Goal: Information Seeking & Learning: Learn about a topic

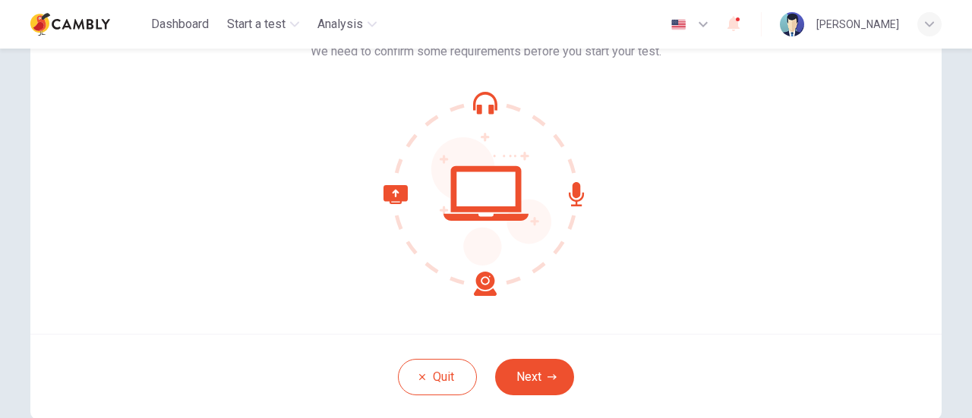
scroll to position [152, 0]
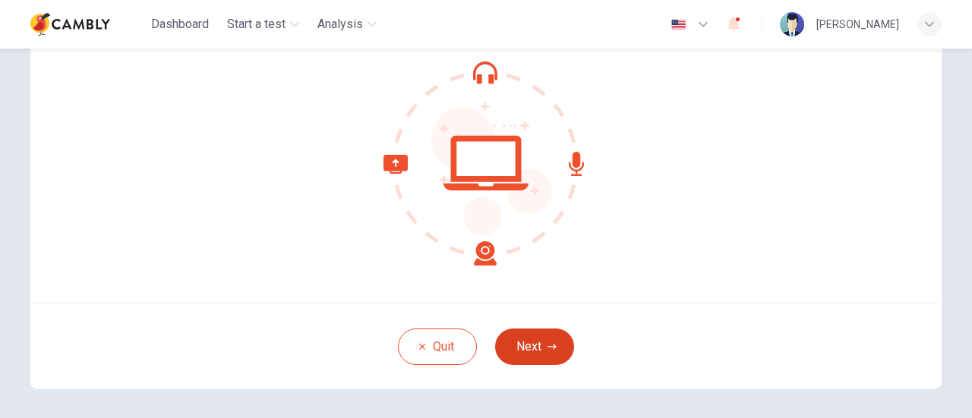
click at [503, 343] on button "Next" at bounding box center [534, 347] width 79 height 36
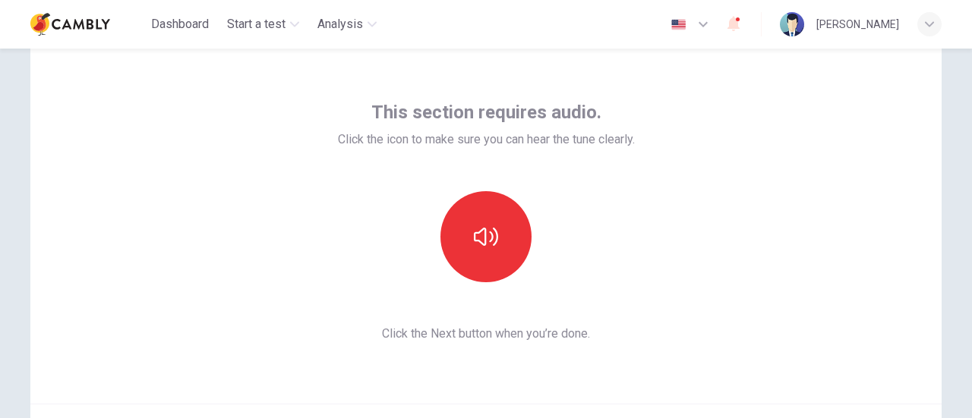
scroll to position [76, 0]
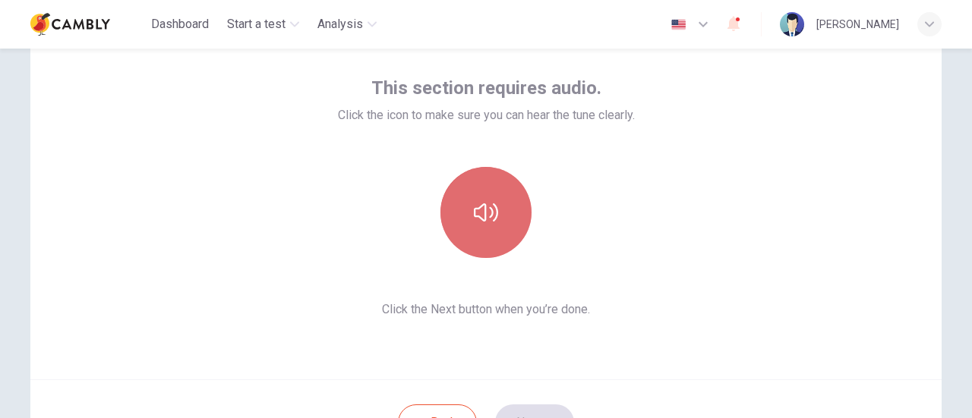
click at [466, 230] on button "button" at bounding box center [485, 212] width 91 height 91
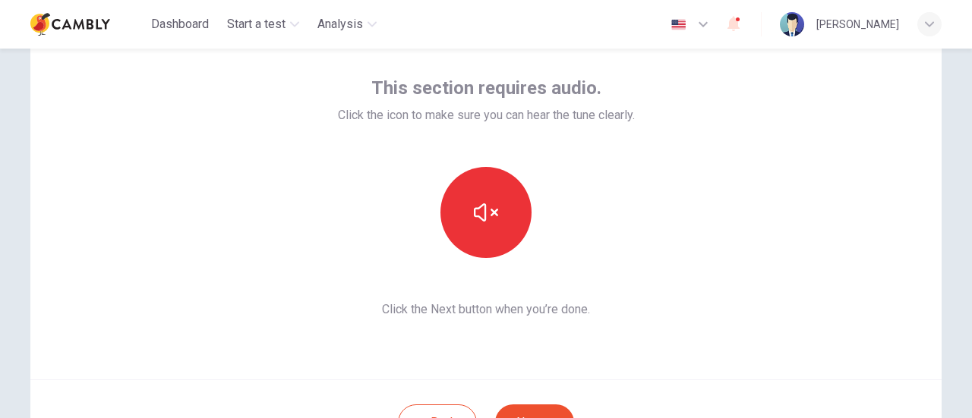
click at [704, 29] on button "button" at bounding box center [690, 24] width 55 height 30
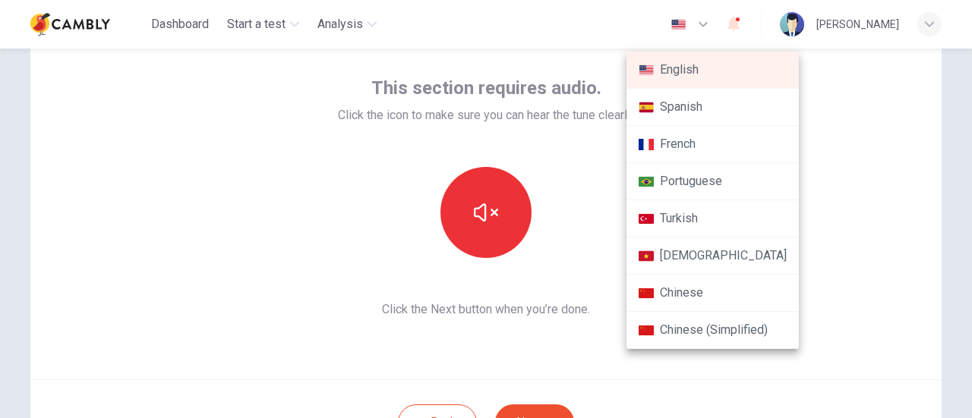
click at [683, 231] on li "Turkish" at bounding box center [712, 218] width 172 height 37
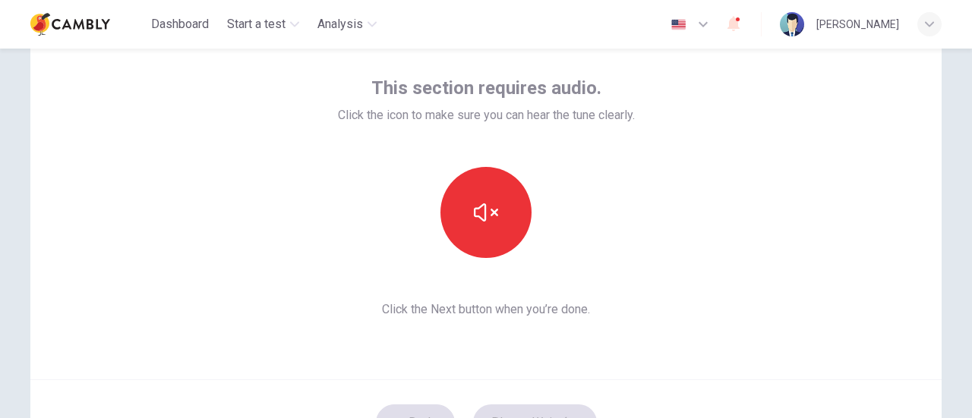
scroll to position [152, 0]
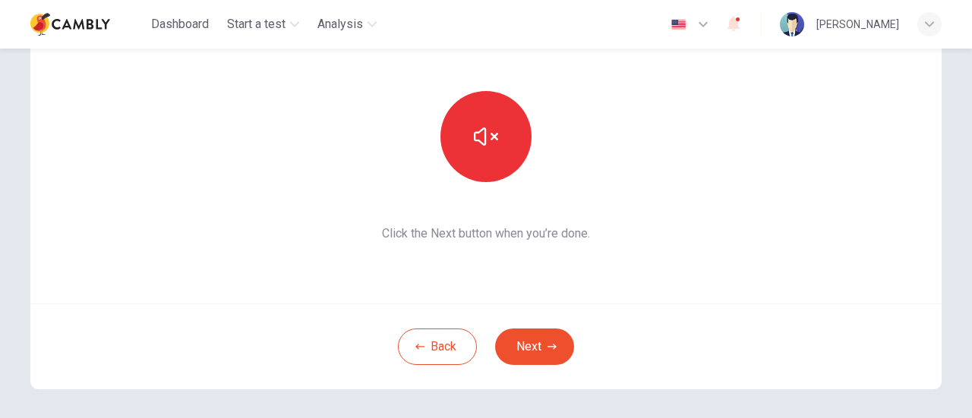
type input "**"
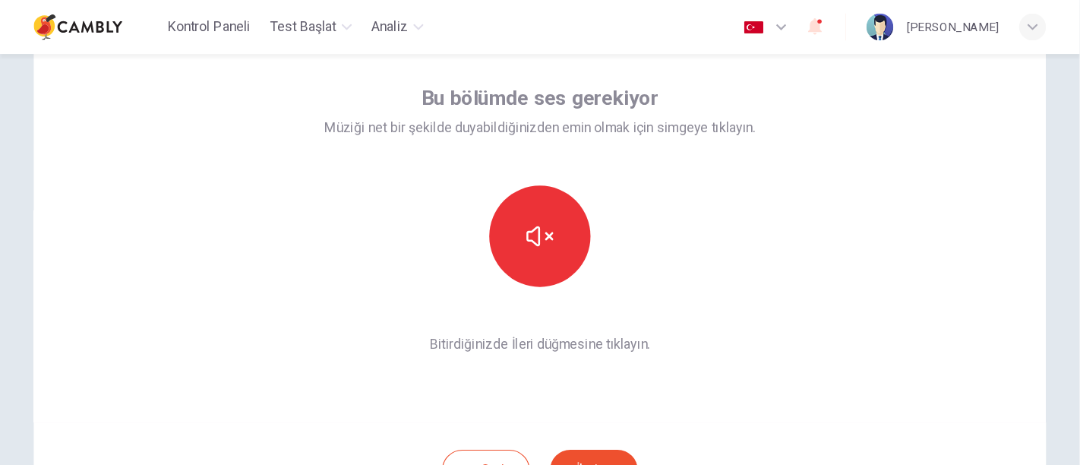
scroll to position [76, 0]
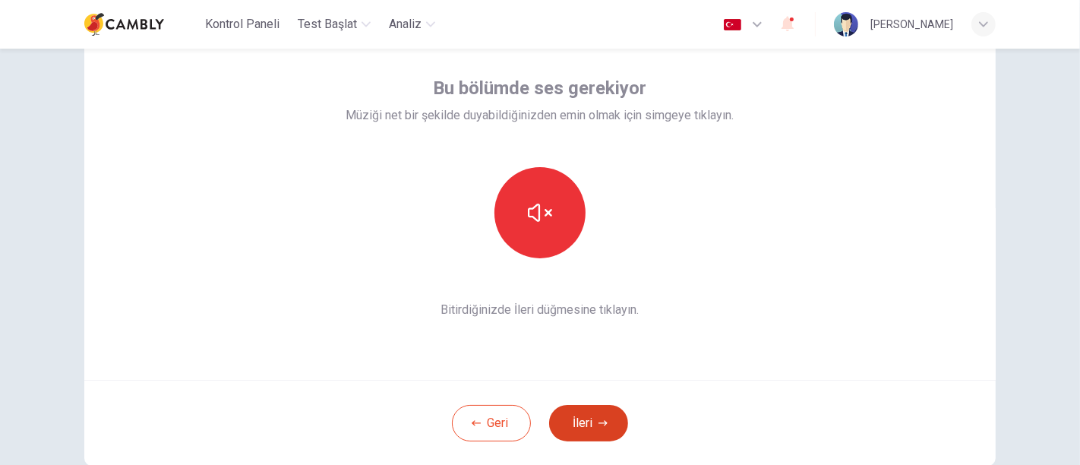
click at [592, 418] on button "İleri" at bounding box center [588, 423] width 79 height 36
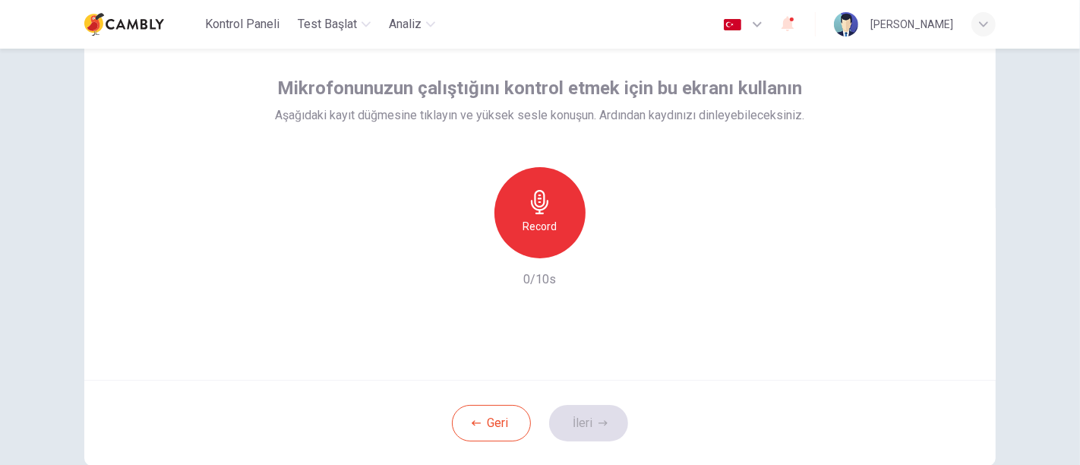
click at [523, 231] on h6 "Record" at bounding box center [540, 226] width 34 height 18
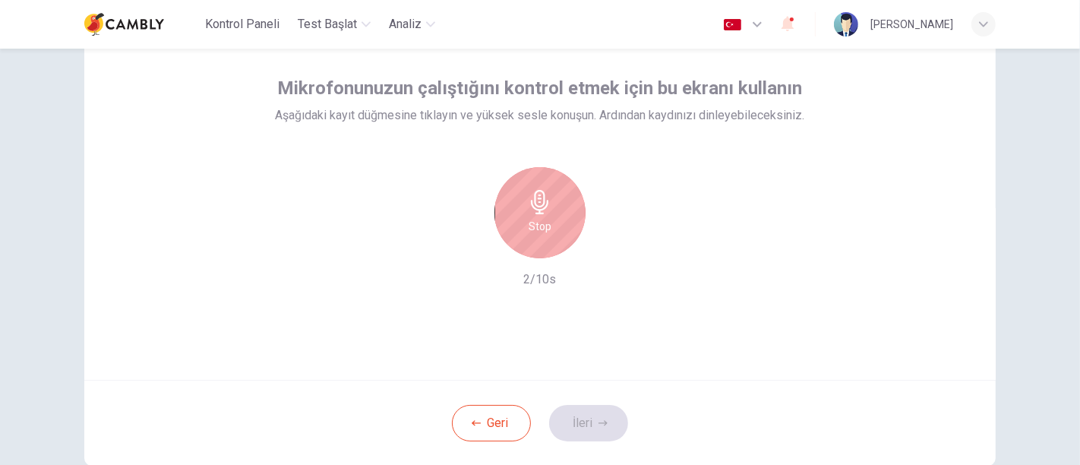
click at [522, 231] on div "Stop" at bounding box center [539, 212] width 91 height 91
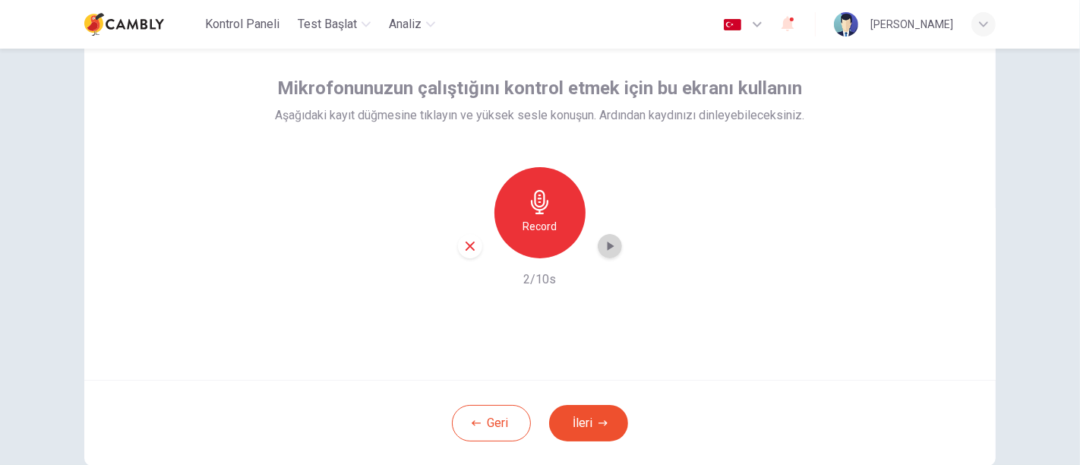
click at [603, 253] on icon "button" at bounding box center [609, 245] width 15 height 15
click at [588, 418] on button "İleri" at bounding box center [588, 423] width 79 height 36
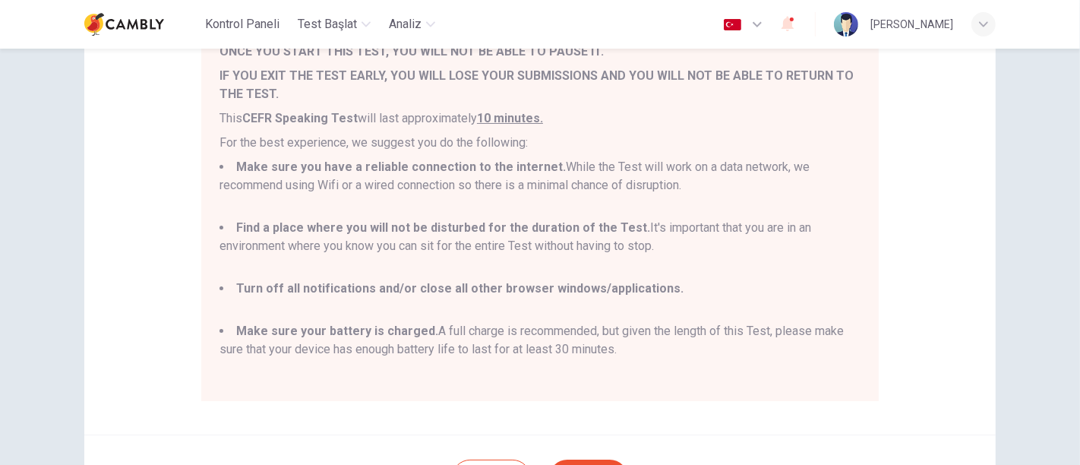
scroll to position [160, 0]
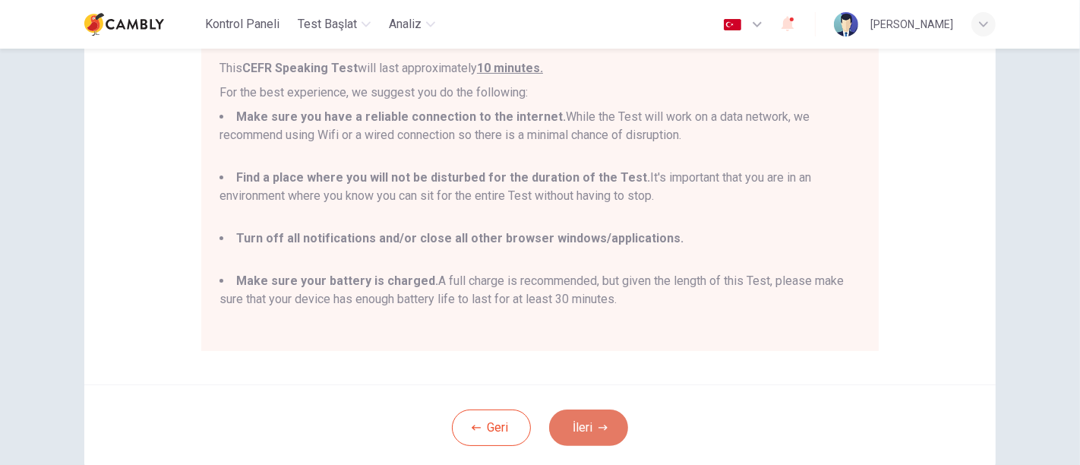
click at [603, 418] on button "İleri" at bounding box center [588, 427] width 79 height 36
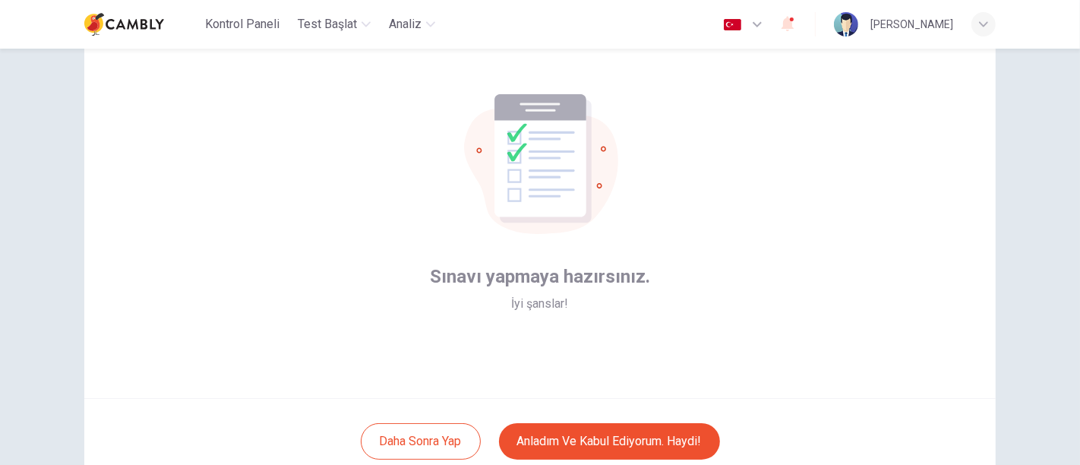
scroll to position [84, 0]
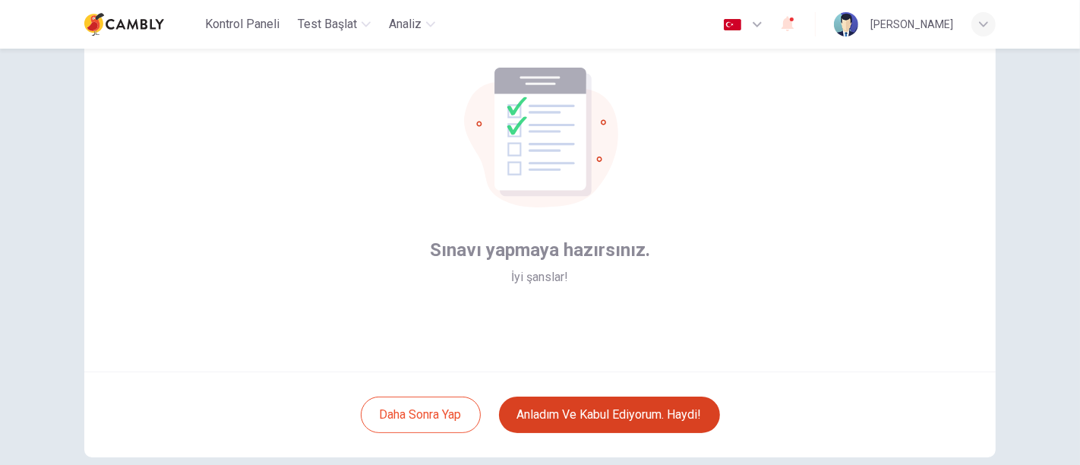
click at [560, 415] on button "Anladım ve kabul ediyorum. Haydi!" at bounding box center [609, 414] width 221 height 36
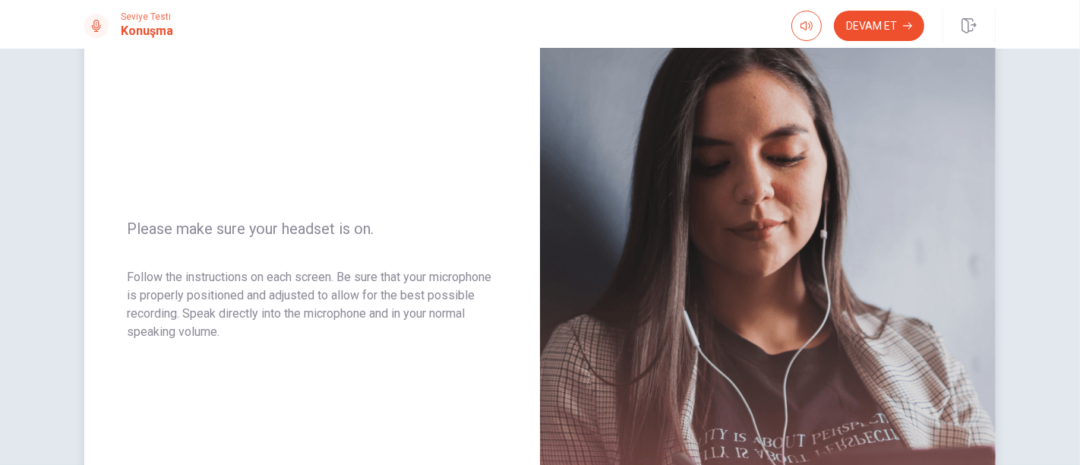
scroll to position [169, 0]
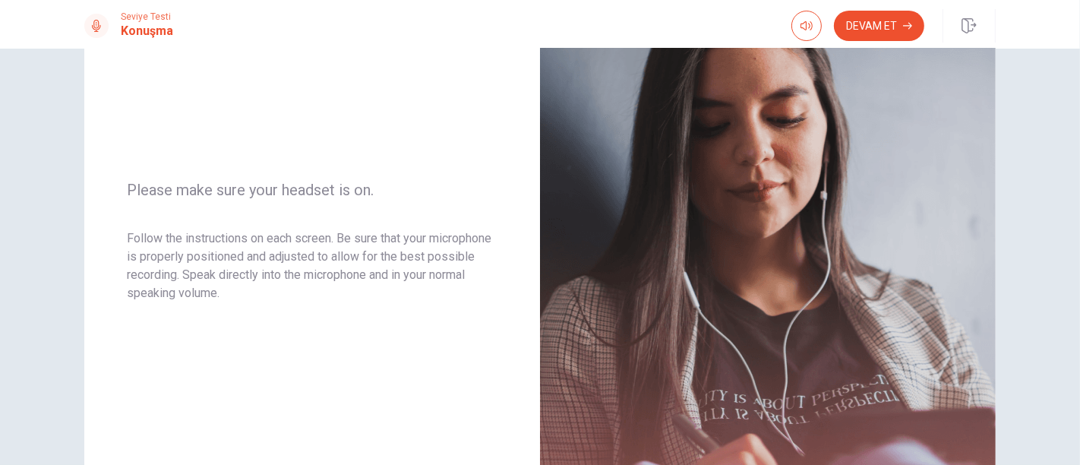
click at [865, 11] on button "Devam Et" at bounding box center [879, 26] width 90 height 30
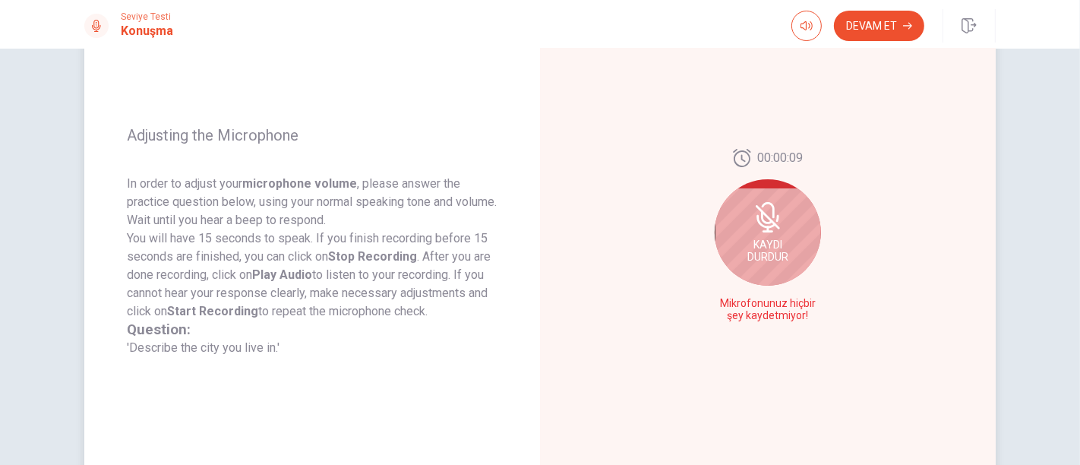
click at [731, 251] on div "Kaydı Durdur" at bounding box center [767, 232] width 106 height 106
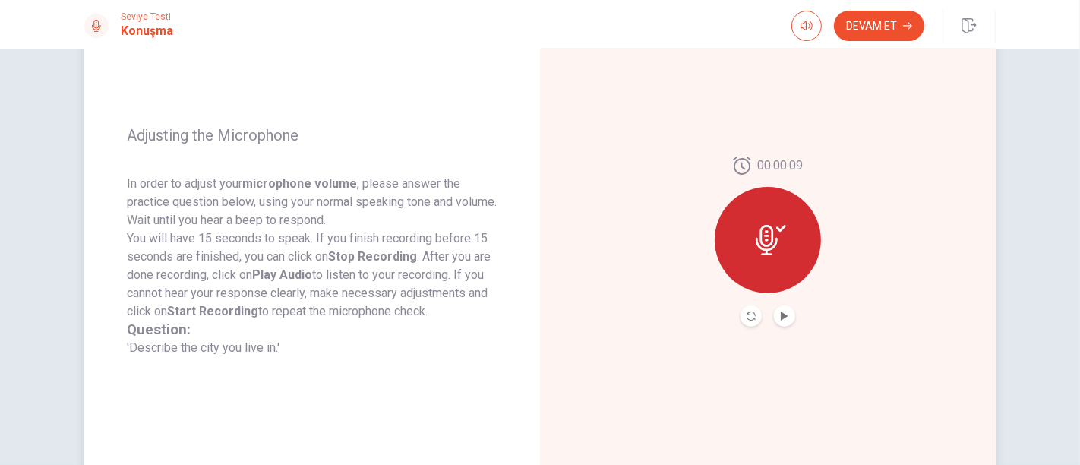
click at [740, 311] on button "Record Again" at bounding box center [750, 315] width 21 height 21
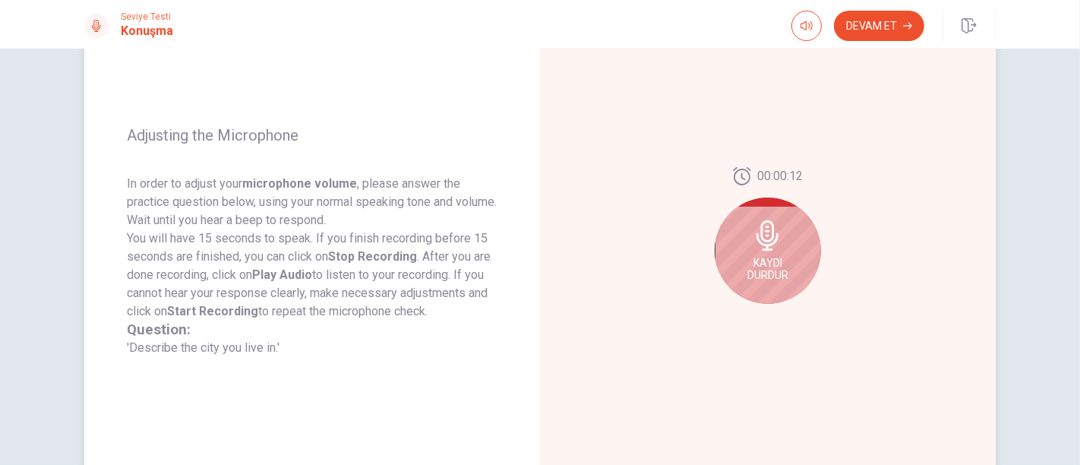
click at [757, 264] on span "Kaydı Durdur" at bounding box center [767, 269] width 41 height 24
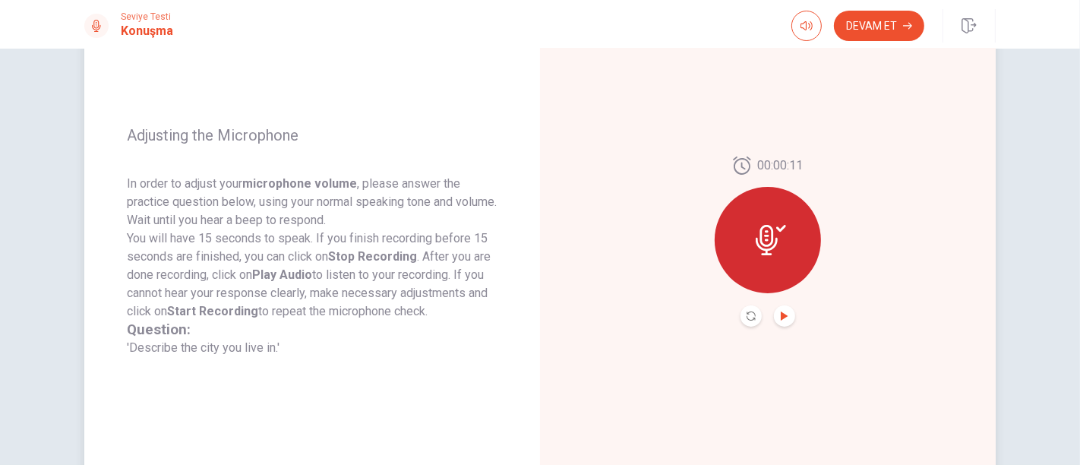
click at [780, 314] on icon "Play Audio" at bounding box center [783, 315] width 7 height 9
click at [859, 21] on button "Devam Et" at bounding box center [879, 26] width 90 height 30
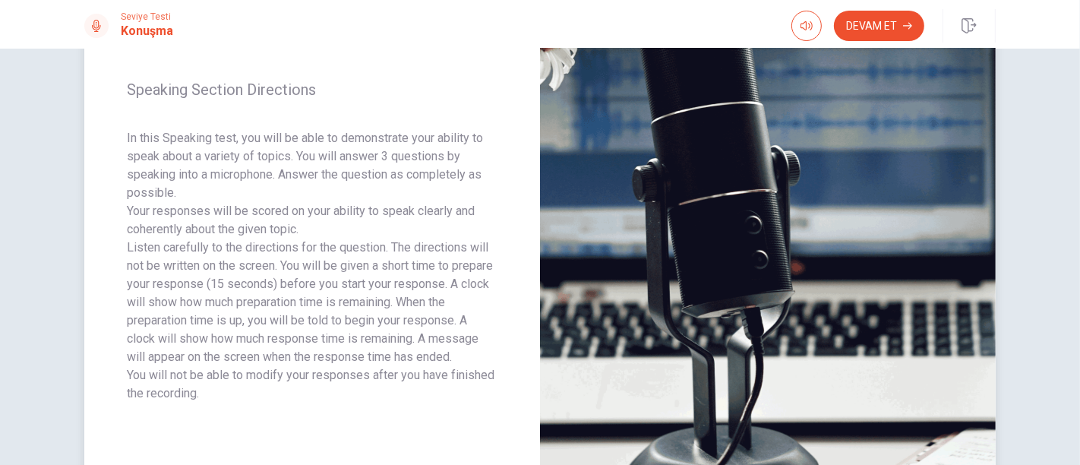
drag, startPoint x: 299, startPoint y: 155, endPoint x: 415, endPoint y: 161, distance: 115.6
click at [415, 161] on p "In this Speaking test, you will be able to demonstrate your ability to speak ab…" at bounding box center [312, 165] width 370 height 73
drag, startPoint x: 215, startPoint y: 190, endPoint x: 306, endPoint y: 208, distance: 92.9
click at [297, 206] on span "In this Speaking test, you will be able to demonstrate your ability to speak ab…" at bounding box center [312, 265] width 370 height 273
click at [894, 31] on button "Devam Et" at bounding box center [879, 26] width 90 height 30
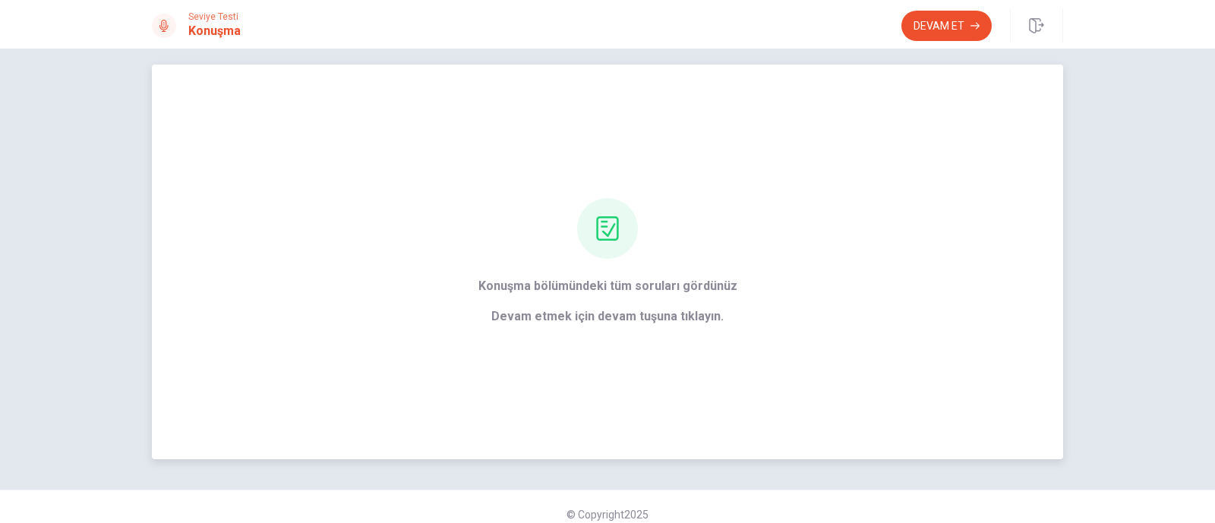
scroll to position [0, 0]
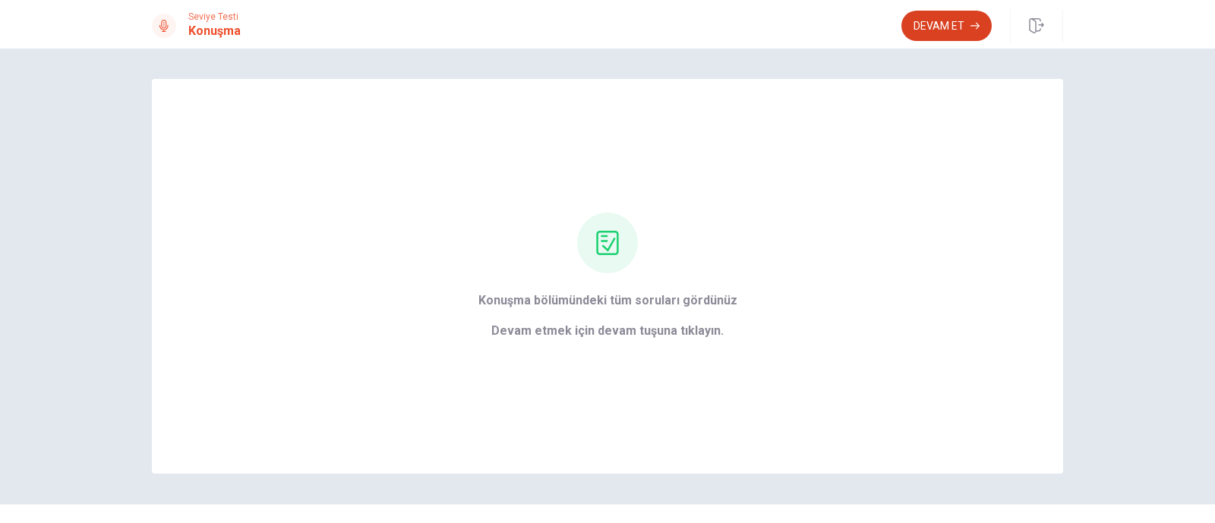
click at [918, 36] on button "Devam Et" at bounding box center [946, 26] width 90 height 30
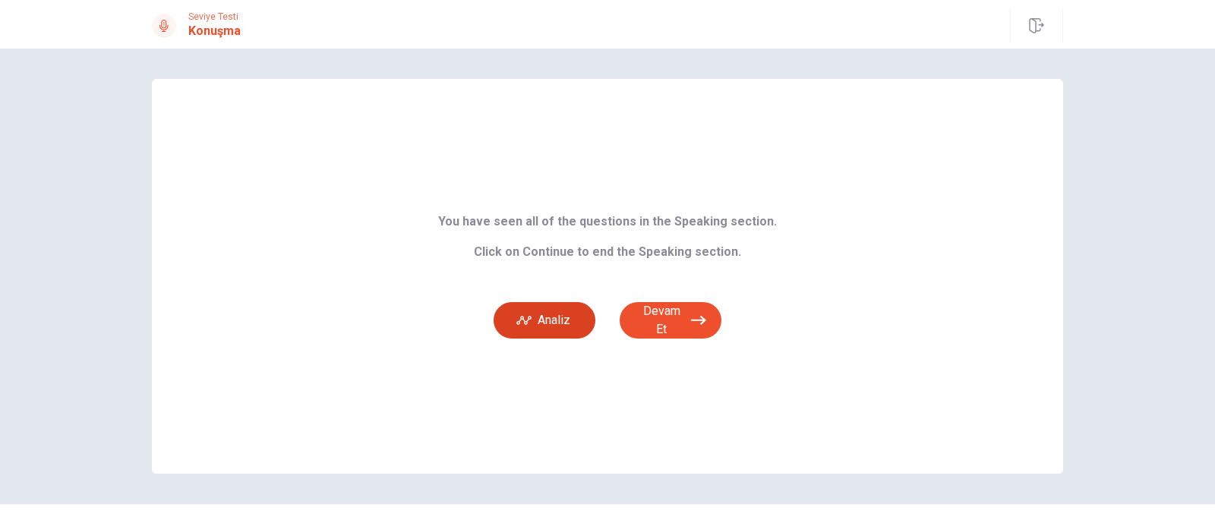
click at [543, 317] on button "Analiz" at bounding box center [544, 320] width 102 height 36
